Goal: Transaction & Acquisition: Book appointment/travel/reservation

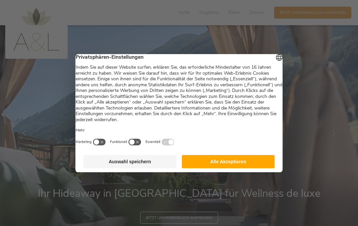
click at [239, 162] on button "Alle Akzeptieren" at bounding box center [228, 161] width 93 height 13
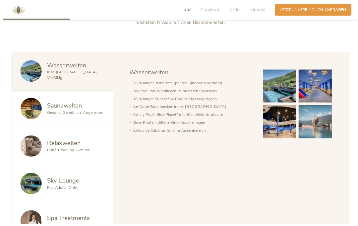
scroll to position [326, 0]
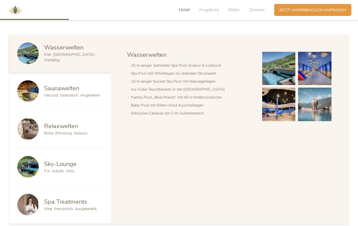
click at [287, 85] on img at bounding box center [278, 68] width 33 height 33
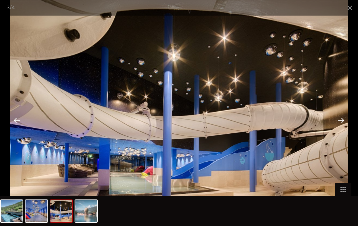
click at [351, 7] on span at bounding box center [349, 8] width 17 height 16
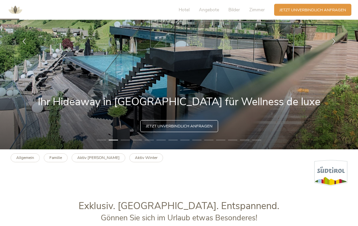
scroll to position [91, 0]
click at [122, 143] on li "3" at bounding box center [125, 139] width 9 height 5
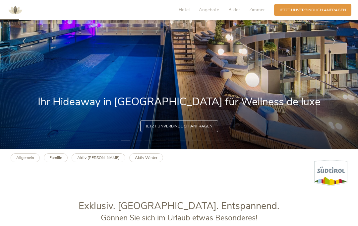
click at [141, 143] on li "4" at bounding box center [137, 139] width 9 height 5
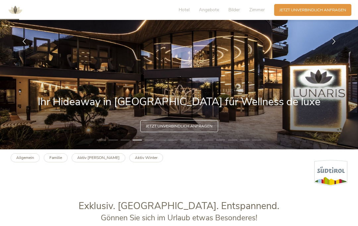
click at [150, 143] on li "5" at bounding box center [149, 139] width 9 height 5
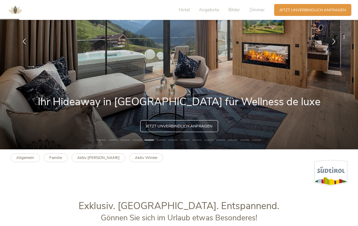
click at [165, 143] on li "6" at bounding box center [160, 139] width 9 height 5
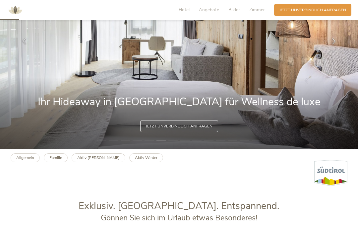
click at [30, 160] on b "Allgemein" at bounding box center [25, 157] width 18 height 5
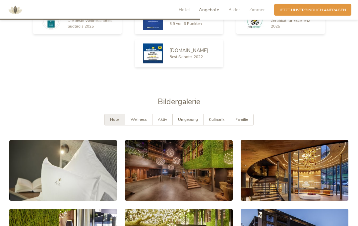
scroll to position [927, 0]
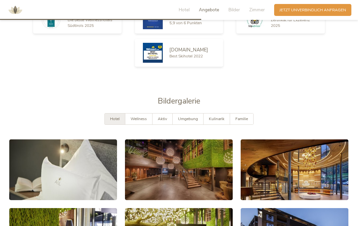
click at [117, 121] on span "Hotel" at bounding box center [115, 118] width 10 height 5
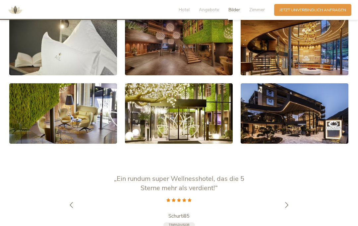
scroll to position [1051, 0]
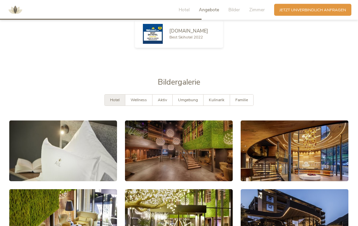
click at [218, 103] on span "Kulinarik" at bounding box center [217, 99] width 16 height 5
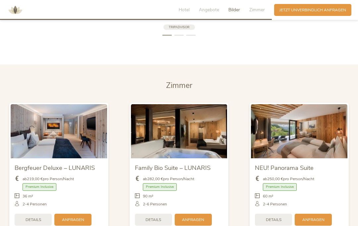
scroll to position [1266, 0]
click at [77, 145] on img at bounding box center [59, 131] width 96 height 54
click at [73, 169] on span "Bergfeuer Deluxe – LUNARIS" at bounding box center [55, 168] width 80 height 8
click at [34, 220] on span "Details" at bounding box center [34, 220] width 16 height 6
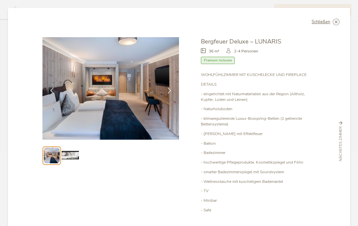
scroll to position [0, 0]
click at [0, 0] on icon at bounding box center [0, 0] width 0 height 0
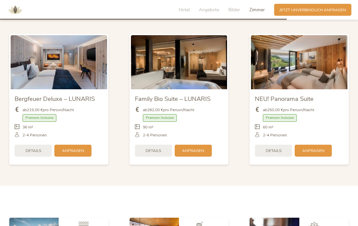
scroll to position [1335, 0]
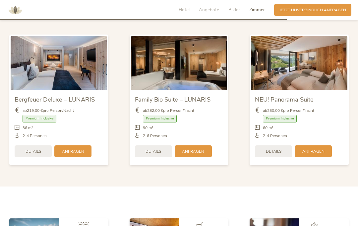
click at [319, 76] on img at bounding box center [299, 63] width 96 height 54
click at [275, 154] on span "Details" at bounding box center [274, 151] width 16 height 6
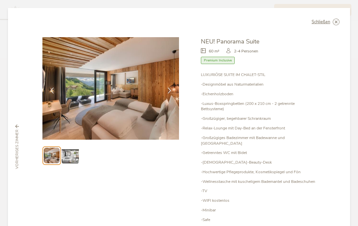
scroll to position [0, 0]
click at [0, 0] on icon at bounding box center [0, 0] width 0 height 0
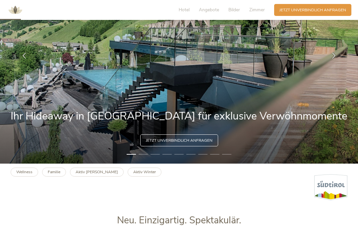
scroll to position [121, 0]
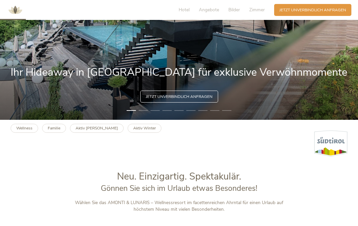
click at [91, 131] on b "Aktiv [PERSON_NAME]" at bounding box center [97, 127] width 42 height 5
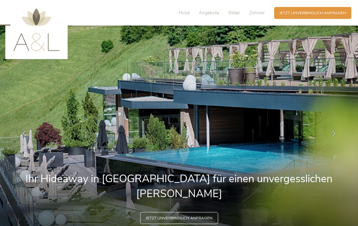
click at [260, 12] on span "Zimmer" at bounding box center [257, 12] width 16 height 6
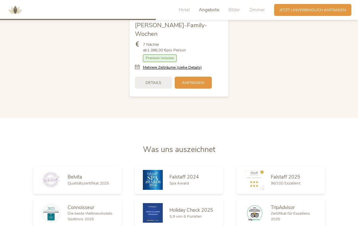
click at [186, 12] on span "Hotel" at bounding box center [184, 10] width 11 height 6
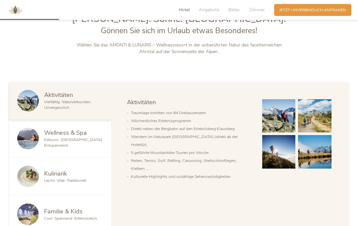
click at [210, 12] on span "Angebote" at bounding box center [209, 10] width 20 height 6
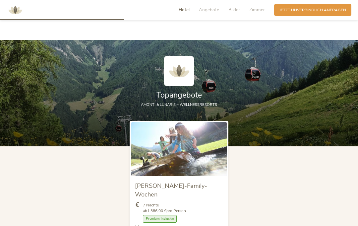
scroll to position [574, 0]
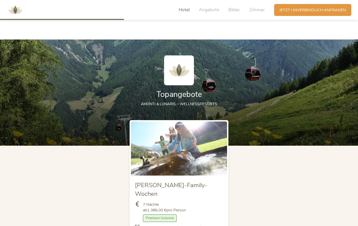
click at [189, 99] on span "Topangebote" at bounding box center [178, 94] width 45 height 10
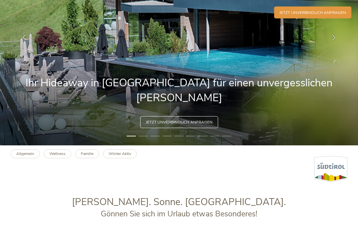
scroll to position [0, 0]
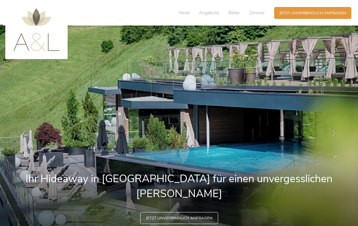
click at [211, 16] on span "Angebote" at bounding box center [209, 12] width 20 height 6
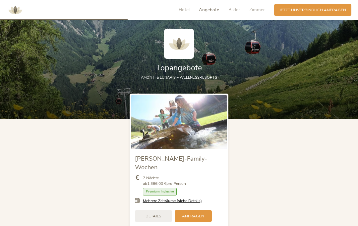
click at [186, 11] on span "Hotel" at bounding box center [184, 10] width 11 height 6
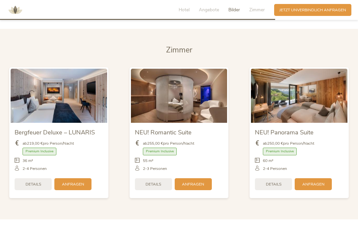
scroll to position [1286, 0]
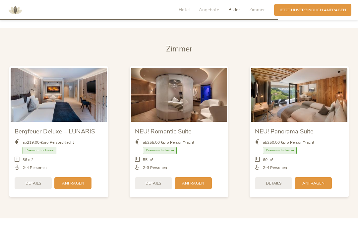
click at [358, 94] on div "NEU! Panorama Suite ab 250,00 € pro Person/Nacht Premium Inclusive" at bounding box center [299, 131] width 120 height 141
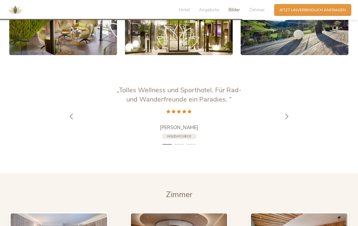
scroll to position [1140, 0]
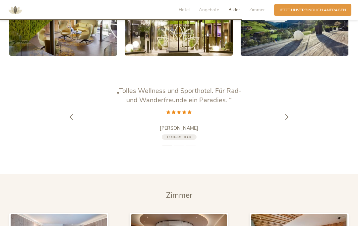
click at [289, 120] on icon at bounding box center [287, 117] width 6 height 6
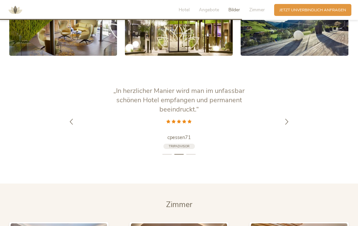
click at [284, 122] on icon at bounding box center [287, 121] width 6 height 6
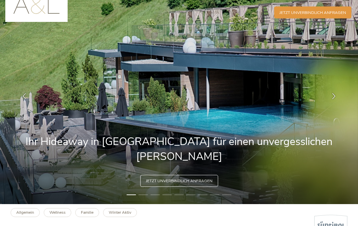
scroll to position [0, 0]
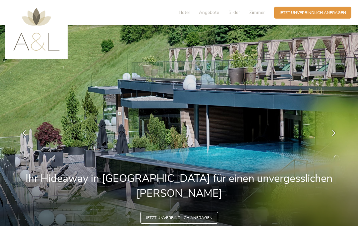
click at [37, 39] on img at bounding box center [36, 29] width 46 height 43
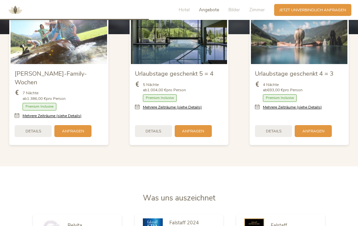
scroll to position [686, 0]
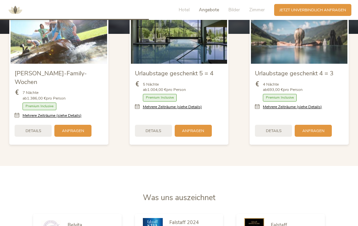
click at [308, 77] on span "Urlaubstage geschenkt 4 = 3" at bounding box center [294, 73] width 79 height 8
click at [269, 137] on div "Details" at bounding box center [273, 131] width 37 height 12
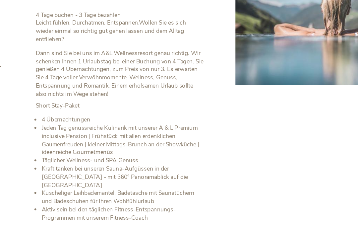
scroll to position [30, 0]
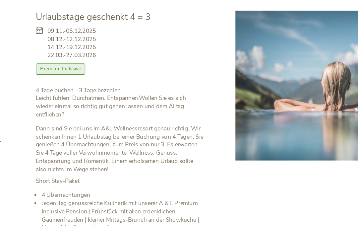
scroll to position [654, 0]
click at [42, 43] on span "Premium Inclusive" at bounding box center [59, 47] width 34 height 8
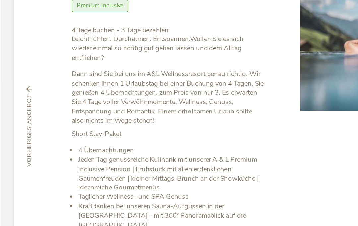
scroll to position [730, 0]
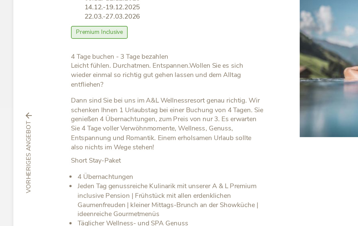
click at [16, 125] on div "vorheriges Angebot" at bounding box center [17, 149] width 13 height 48
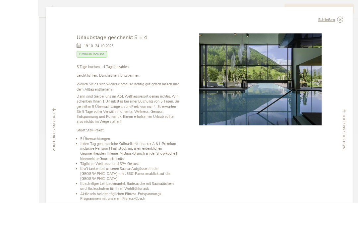
scroll to position [717, 0]
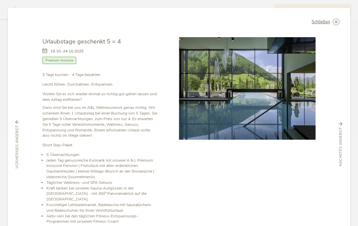
click at [0, 0] on icon at bounding box center [0, 0] width 0 height 0
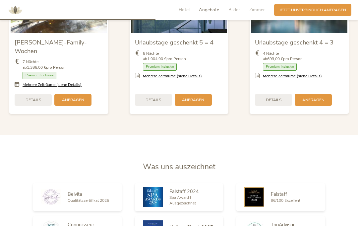
click at [156, 103] on span "Details" at bounding box center [154, 100] width 16 height 6
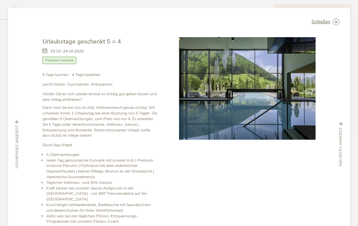
click at [0, 0] on icon at bounding box center [0, 0] width 0 height 0
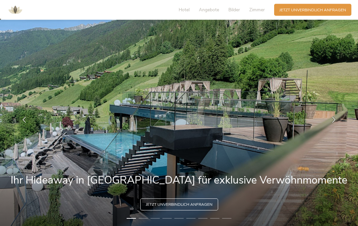
scroll to position [0, 0]
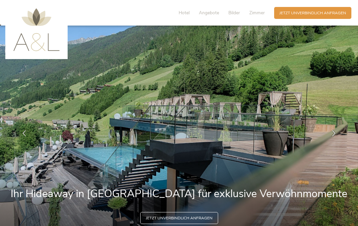
click at [261, 12] on span "Zimmer" at bounding box center [257, 12] width 16 height 6
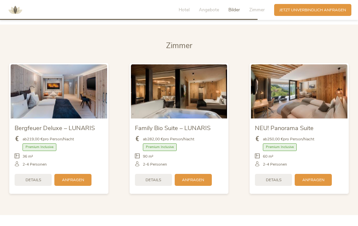
scroll to position [1290, 0]
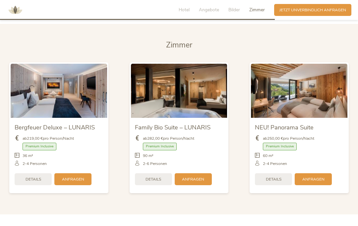
click at [31, 178] on span "Details" at bounding box center [34, 179] width 16 height 6
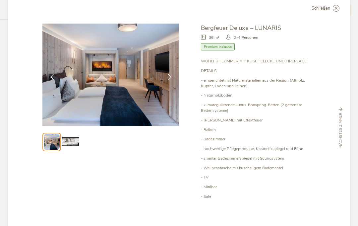
scroll to position [15, 0]
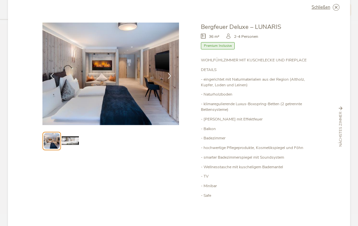
click at [74, 132] on img at bounding box center [70, 140] width 17 height 17
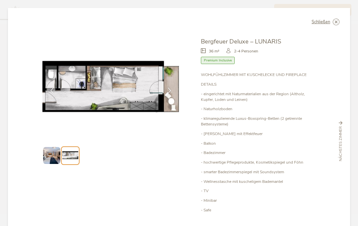
scroll to position [0, 0]
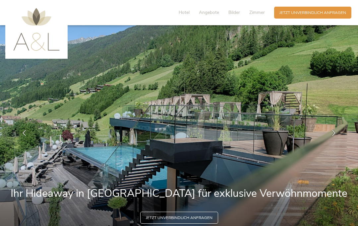
scroll to position [2, 0]
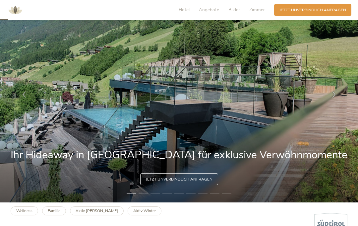
click at [258, 8] on span "Zimmer" at bounding box center [257, 10] width 16 height 6
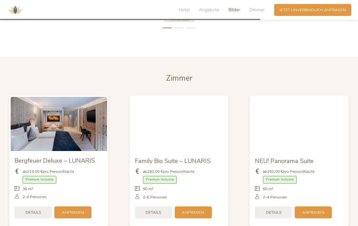
scroll to position [1290, 0]
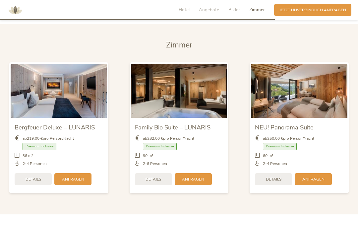
click at [277, 180] on span "Details" at bounding box center [274, 179] width 16 height 6
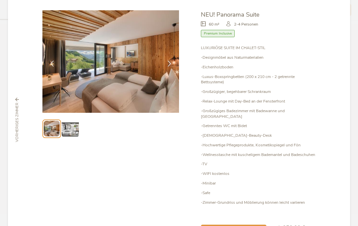
scroll to position [27, 0]
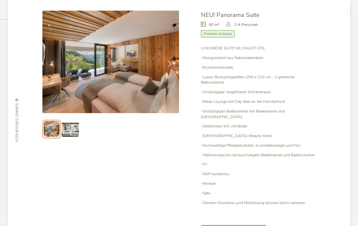
click at [69, 120] on img at bounding box center [70, 128] width 17 height 17
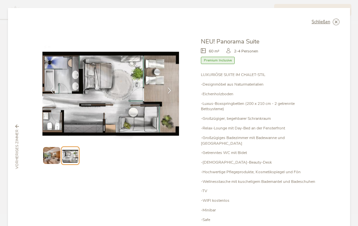
scroll to position [0, 0]
click at [0, 0] on icon at bounding box center [0, 0] width 0 height 0
